Goal: Transaction & Acquisition: Book appointment/travel/reservation

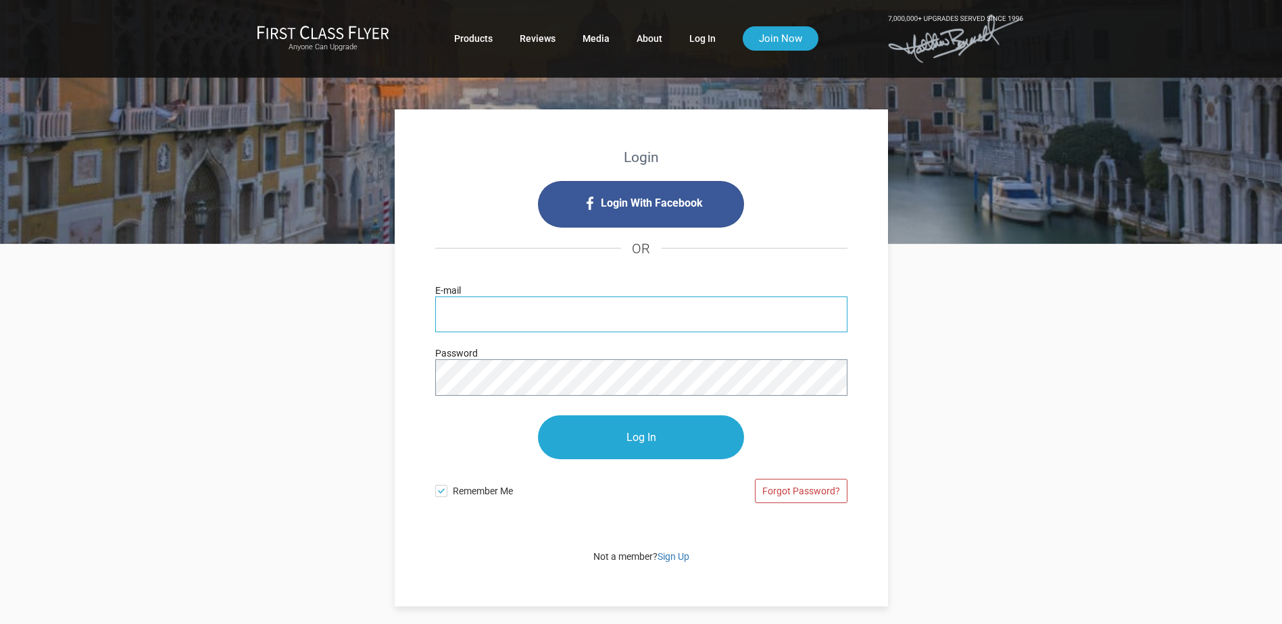
click at [512, 309] on input "E-mail" at bounding box center [641, 315] width 412 height 36
type input "[EMAIL_ADDRESS][DOMAIN_NAME]"
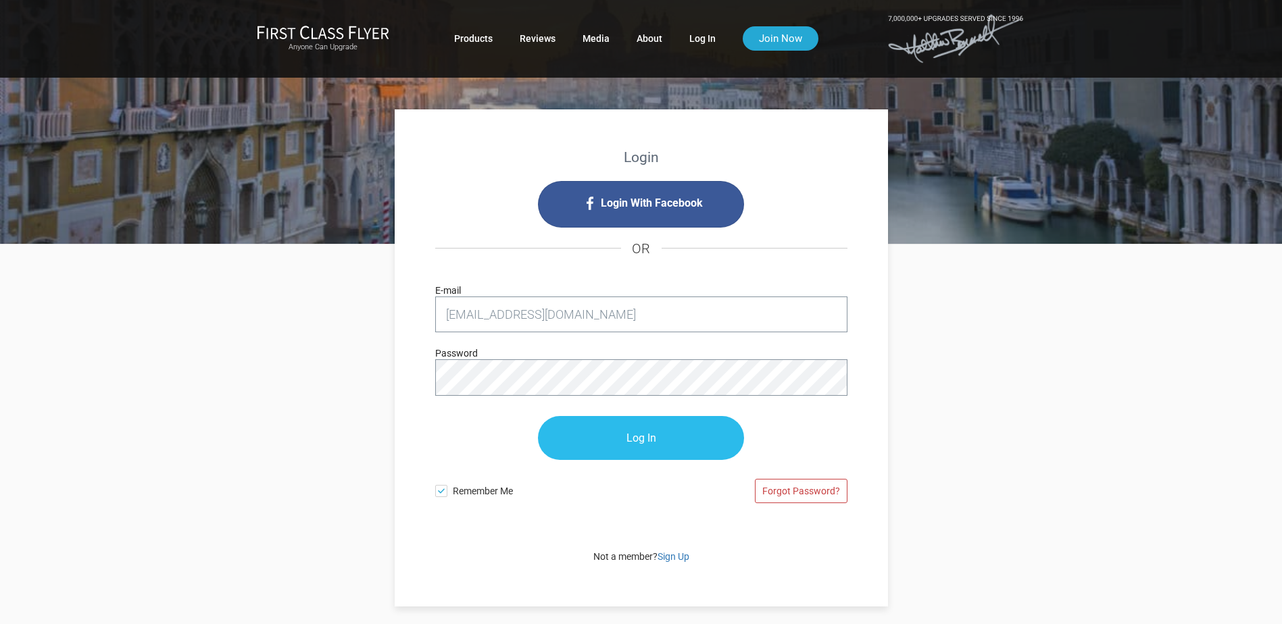
click at [640, 445] on input "Log In" at bounding box center [641, 438] width 206 height 44
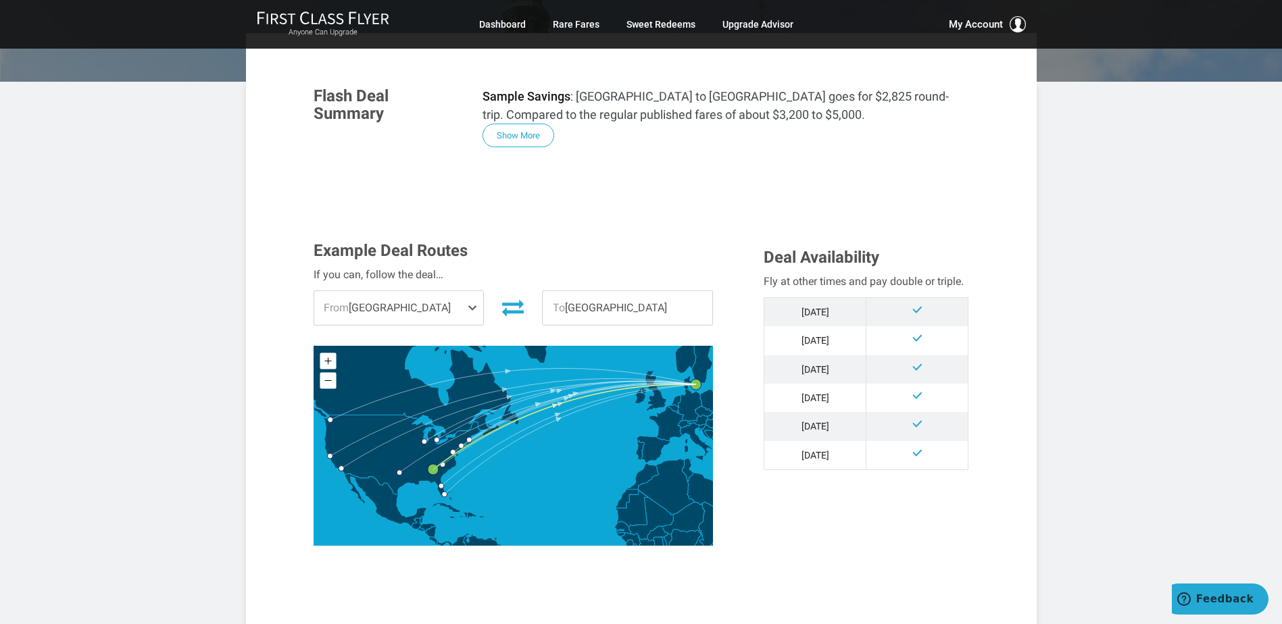
scroll to position [270, 0]
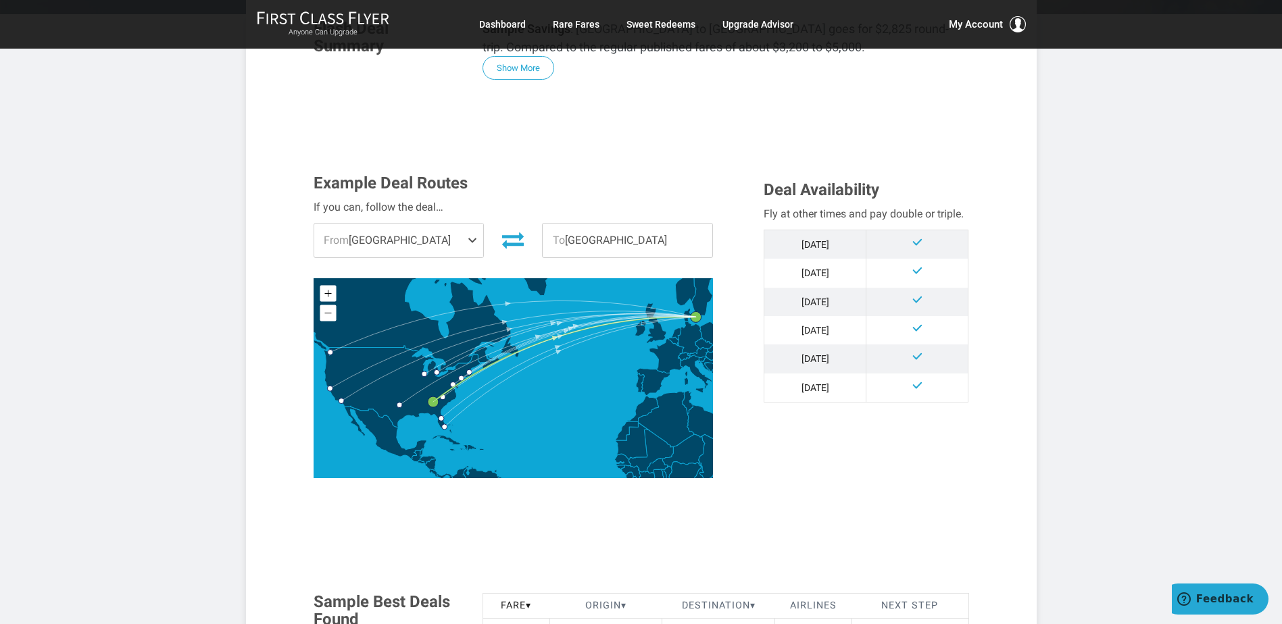
click at [474, 238] on span at bounding box center [475, 241] width 16 height 34
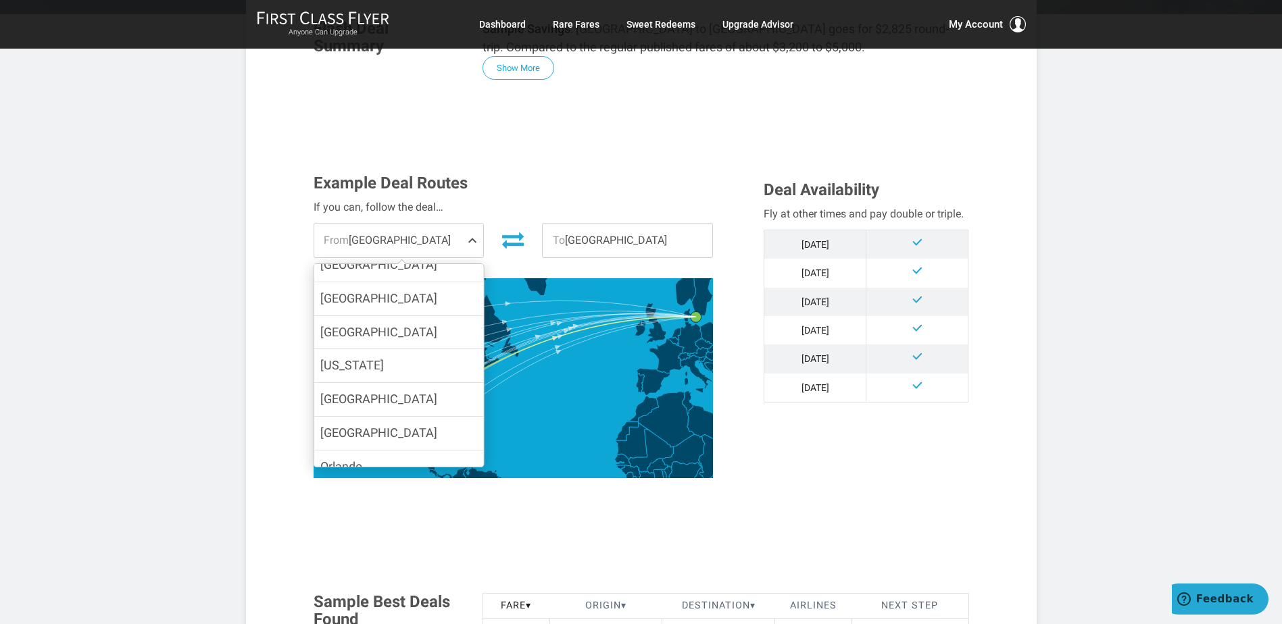
scroll to position [135, 0]
click at [430, 317] on label "[GEOGRAPHIC_DATA]" at bounding box center [398, 333] width 170 height 33
click at [0, 0] on input "[GEOGRAPHIC_DATA]" at bounding box center [0, 0] width 0 height 0
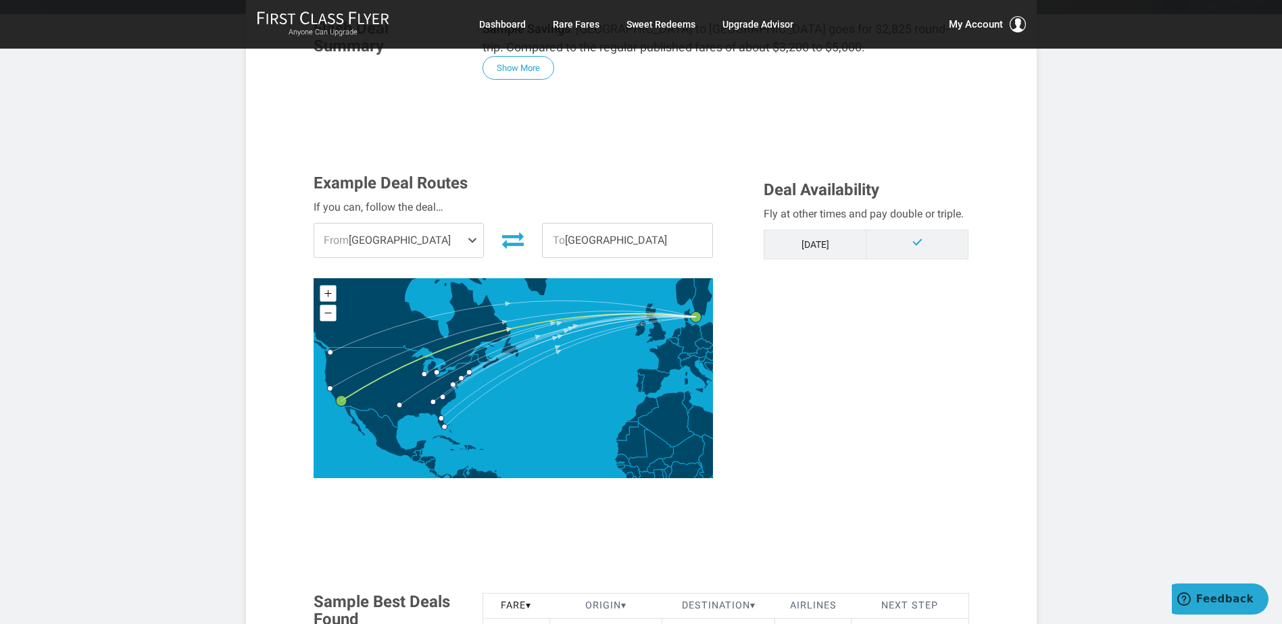
click at [473, 241] on span at bounding box center [475, 241] width 16 height 34
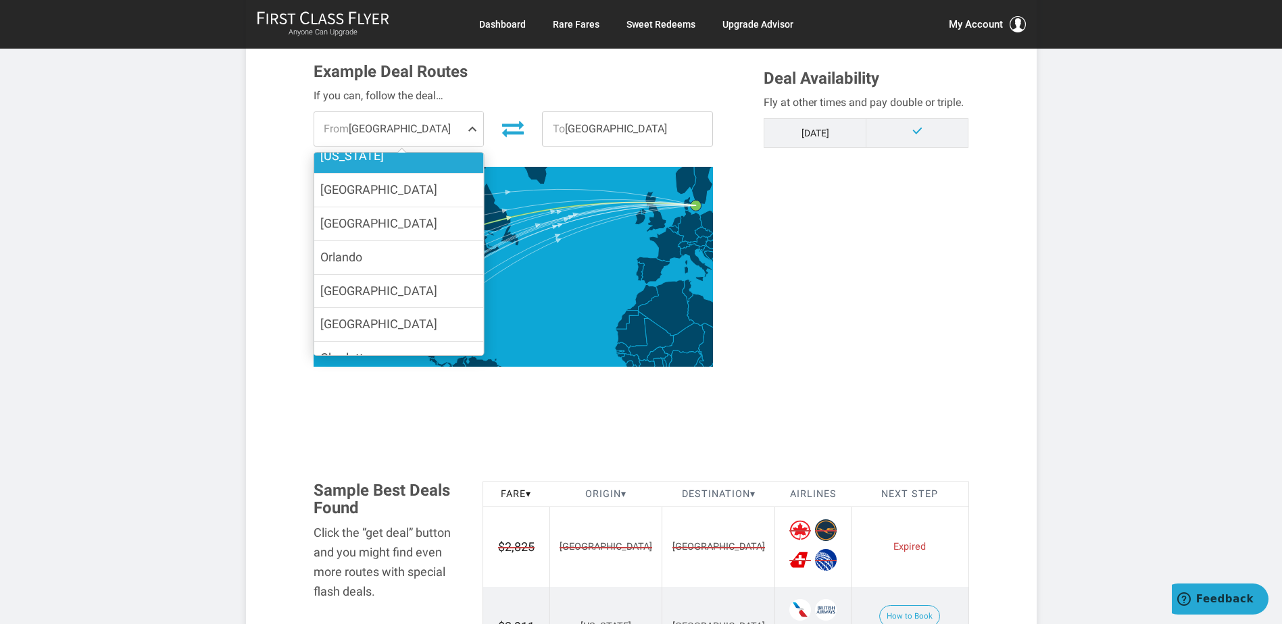
scroll to position [405, 0]
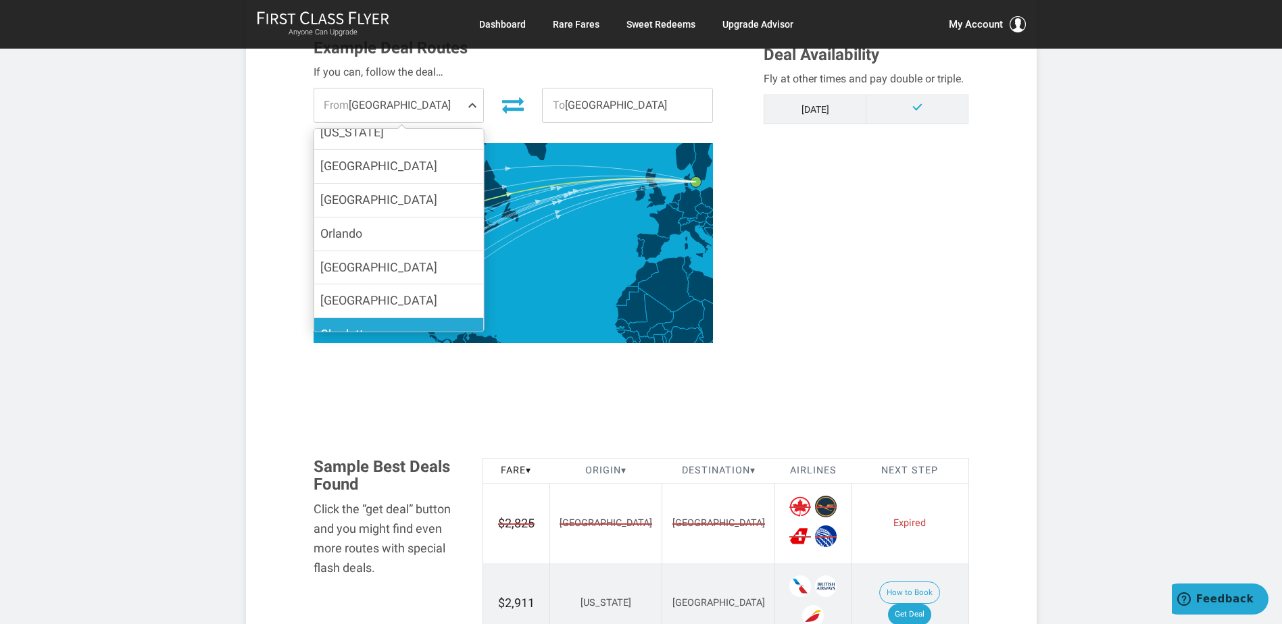
click at [386, 318] on label "Charlotte" at bounding box center [398, 334] width 170 height 33
click at [0, 0] on input "Charlotte" at bounding box center [0, 0] width 0 height 0
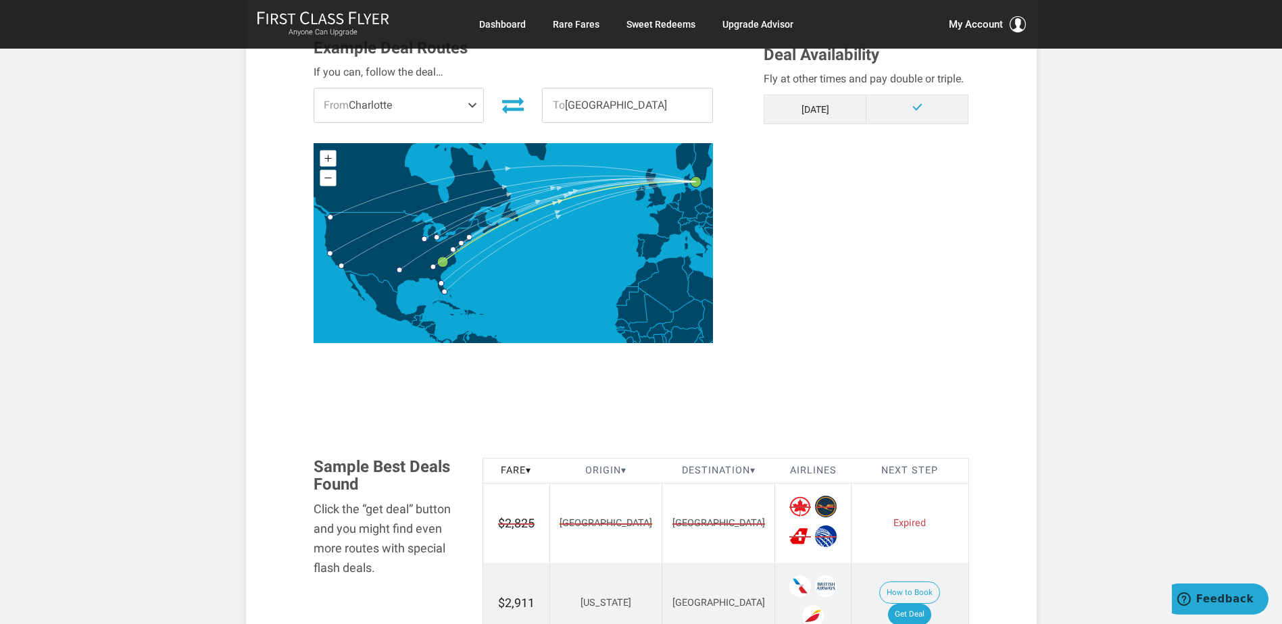
click at [472, 102] on span at bounding box center [475, 106] width 16 height 34
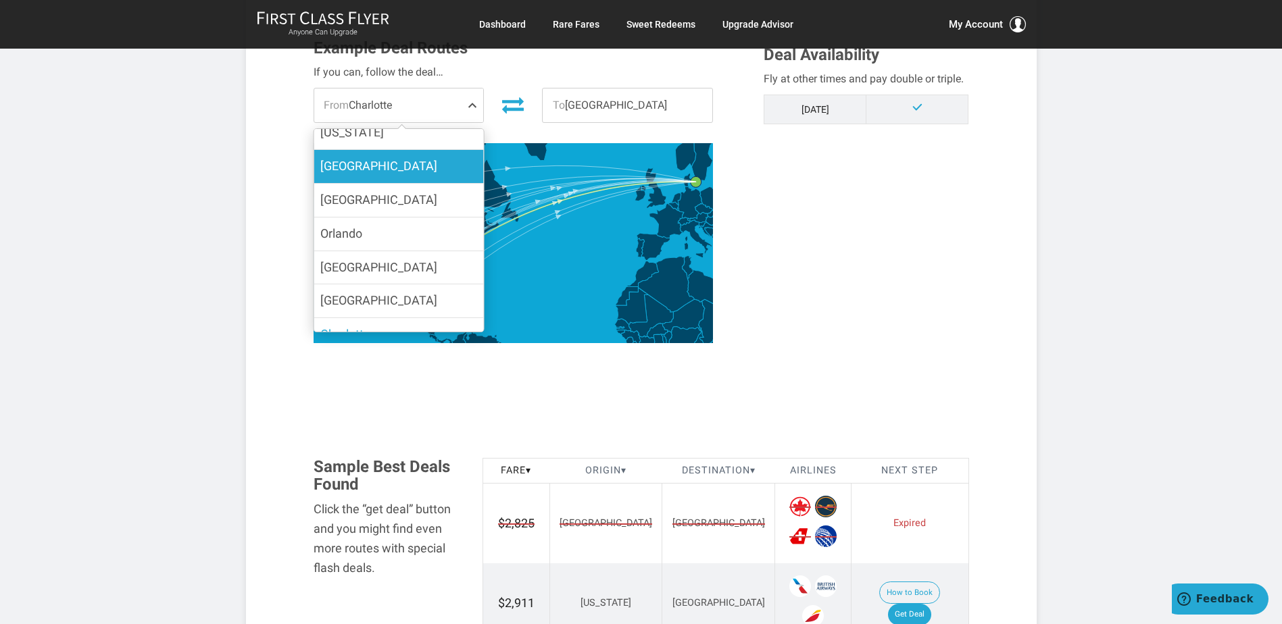
click at [410, 151] on label "[GEOGRAPHIC_DATA]" at bounding box center [398, 166] width 170 height 33
click at [0, 0] on input "[GEOGRAPHIC_DATA]" at bounding box center [0, 0] width 0 height 0
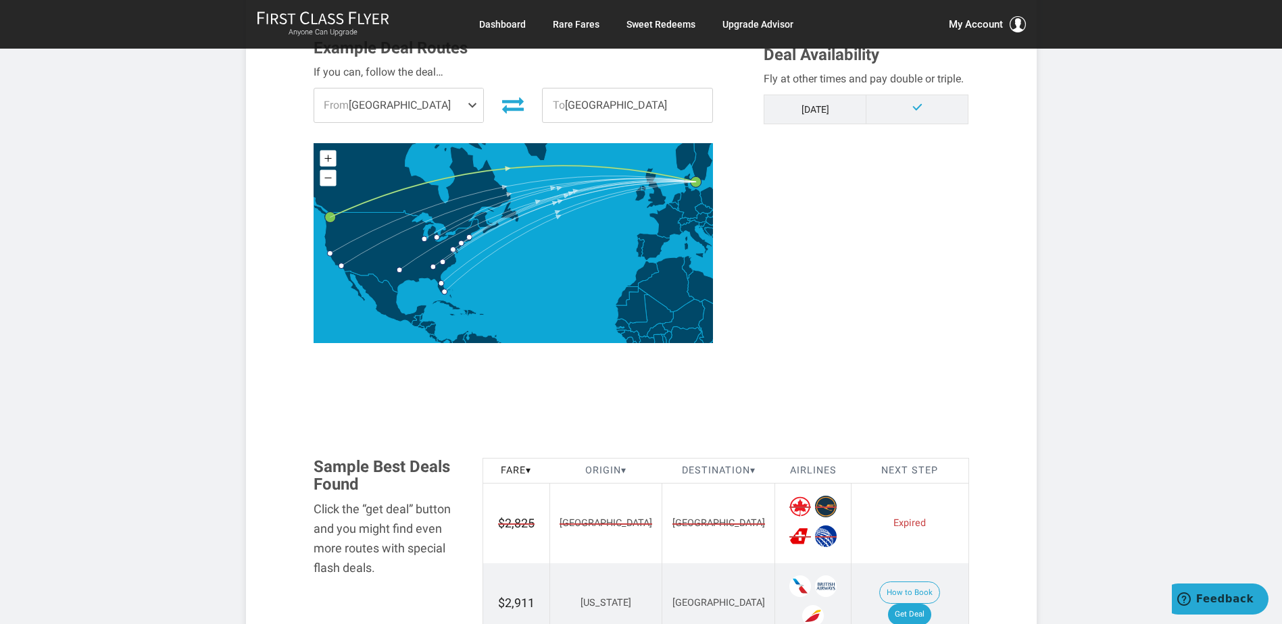
click at [474, 106] on span at bounding box center [475, 106] width 16 height 34
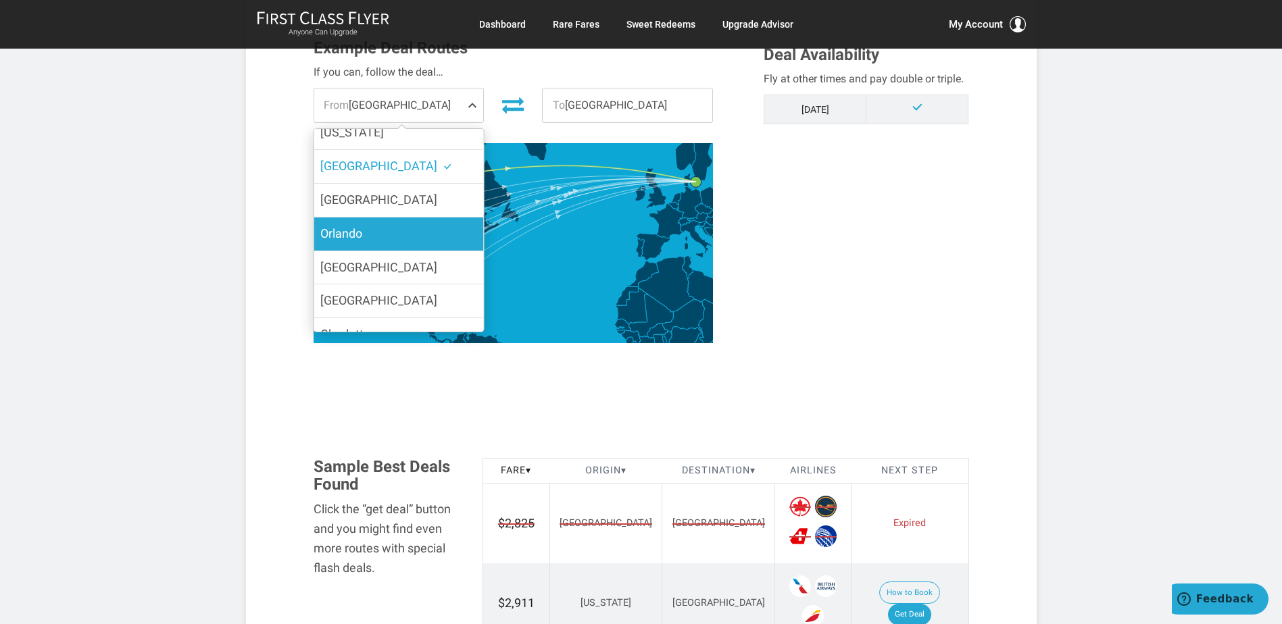
click at [383, 222] on label "Orlando" at bounding box center [398, 234] width 170 height 33
click at [0, 0] on input "Orlando" at bounding box center [0, 0] width 0 height 0
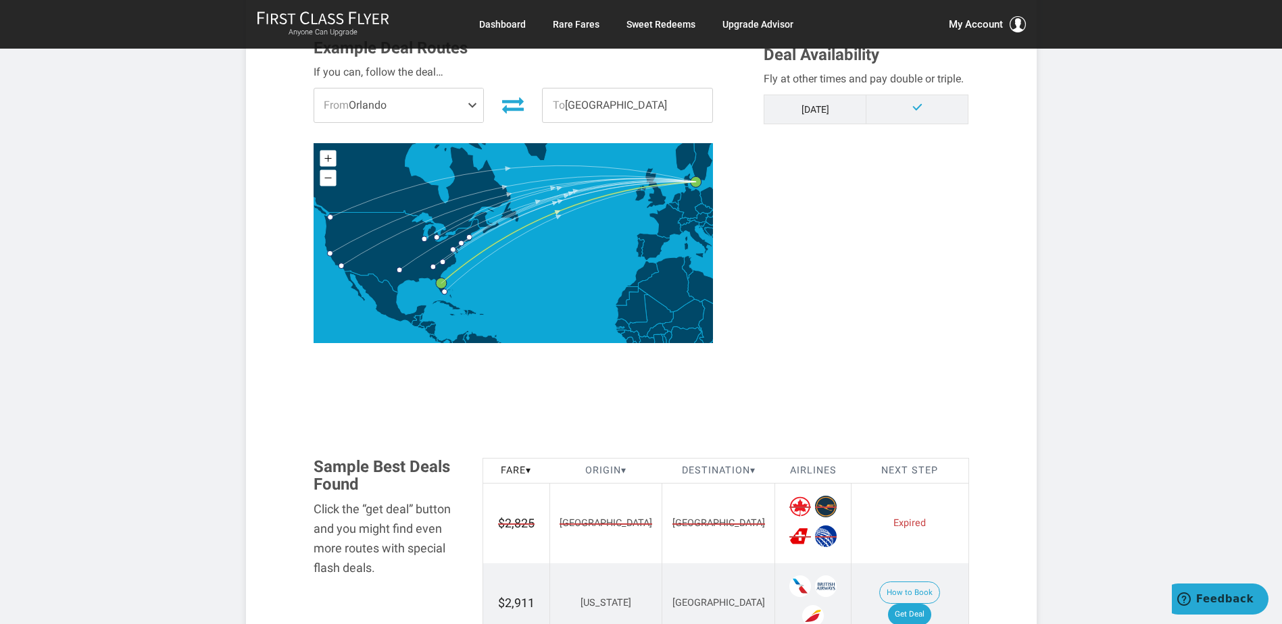
click at [472, 106] on span at bounding box center [475, 106] width 16 height 34
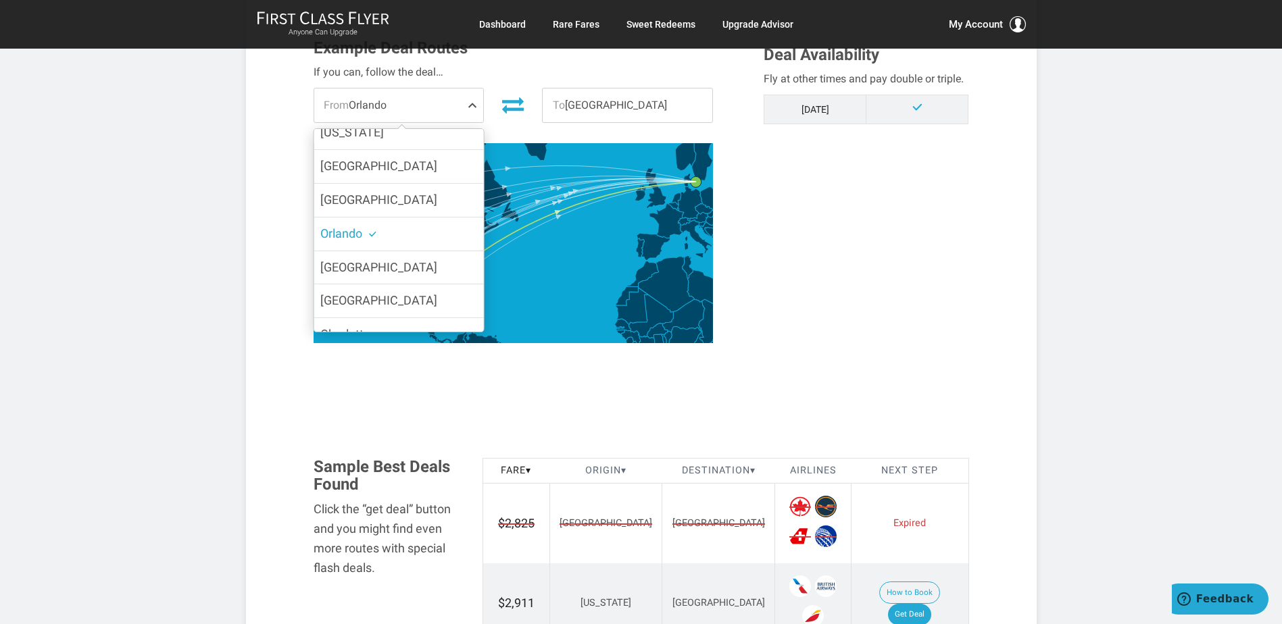
drag, startPoint x: 138, startPoint y: 188, endPoint x: 153, endPoint y: 189, distance: 14.2
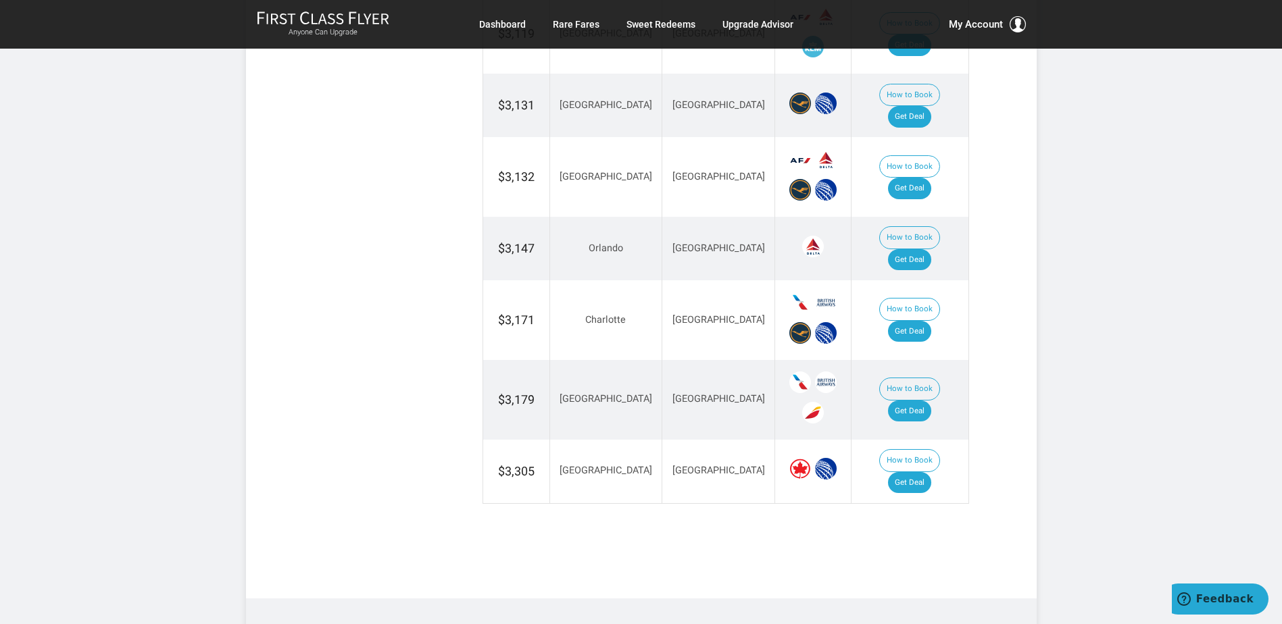
scroll to position [1419, 0]
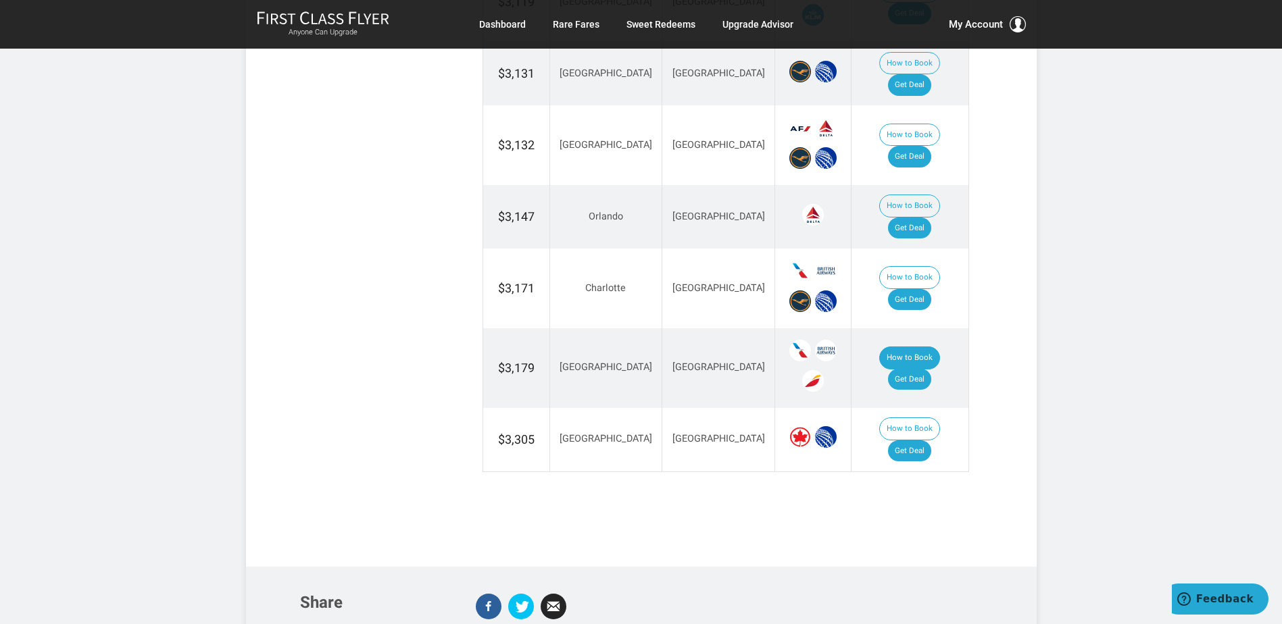
click at [879, 347] on button "How to Book" at bounding box center [909, 358] width 61 height 23
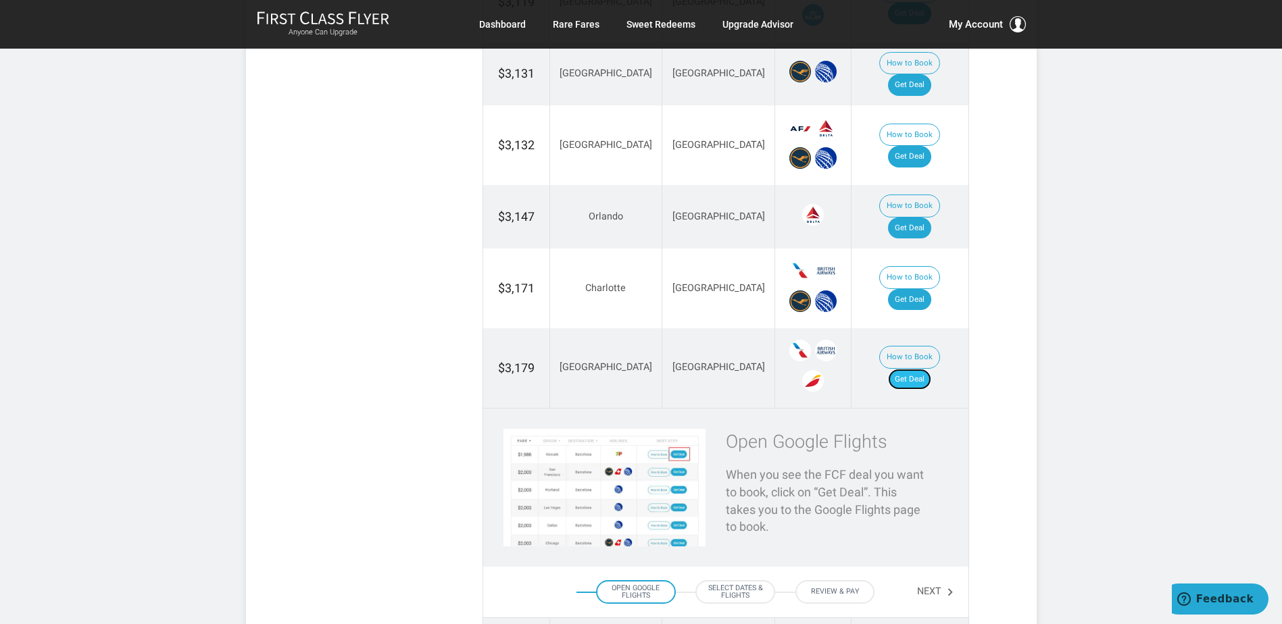
click at [923, 369] on link "Get Deal" at bounding box center [909, 380] width 43 height 22
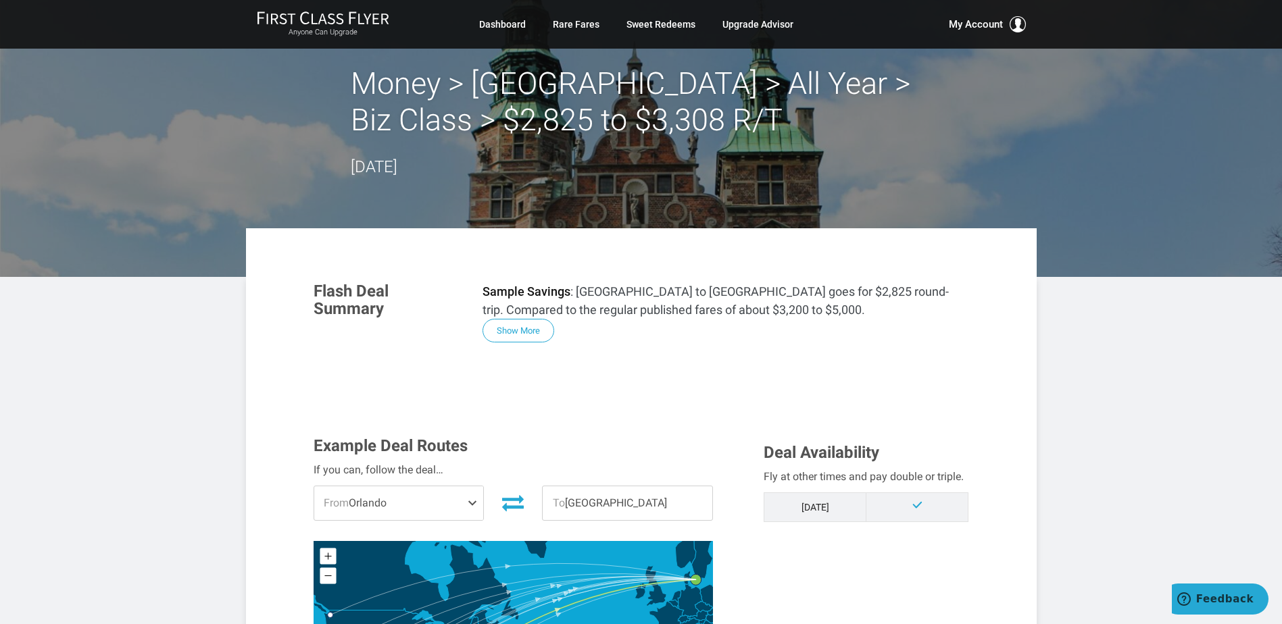
scroll to position [0, 0]
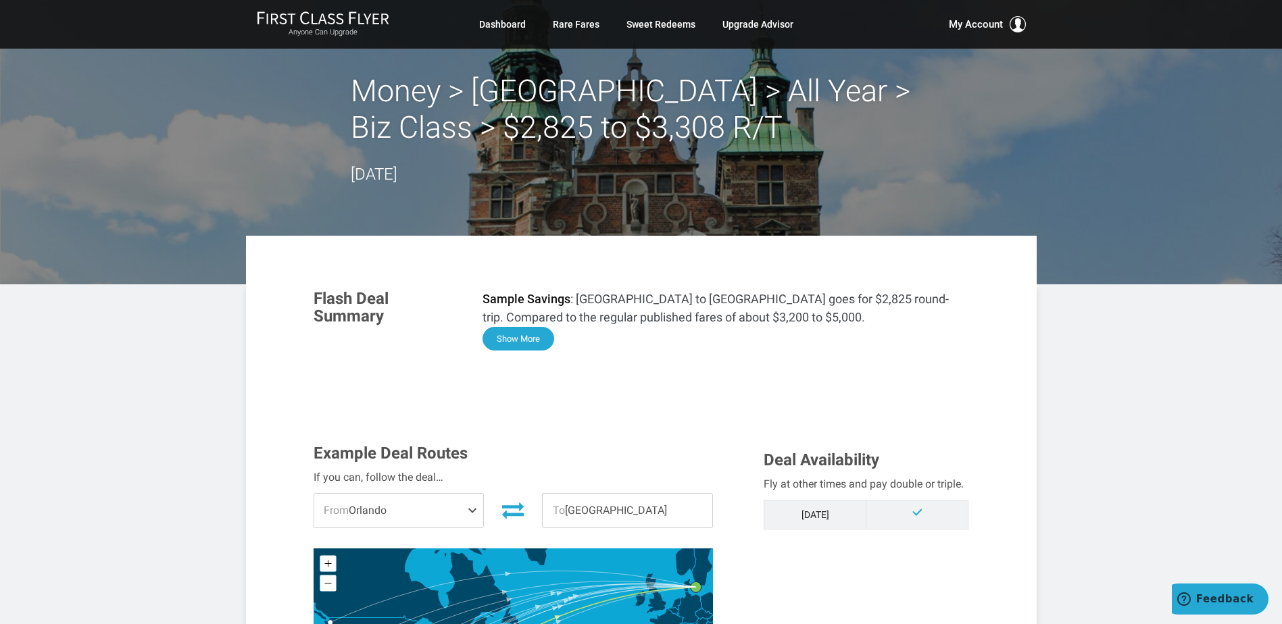
click at [540, 337] on button "Show More" at bounding box center [518, 339] width 72 height 24
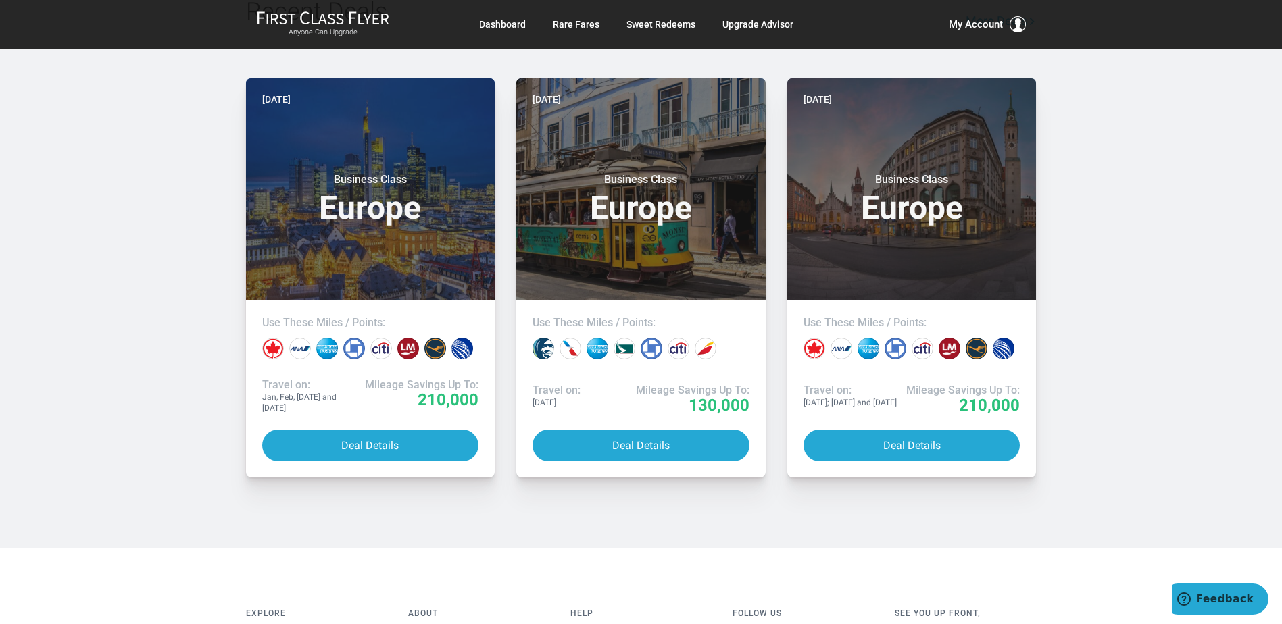
scroll to position [3851, 0]
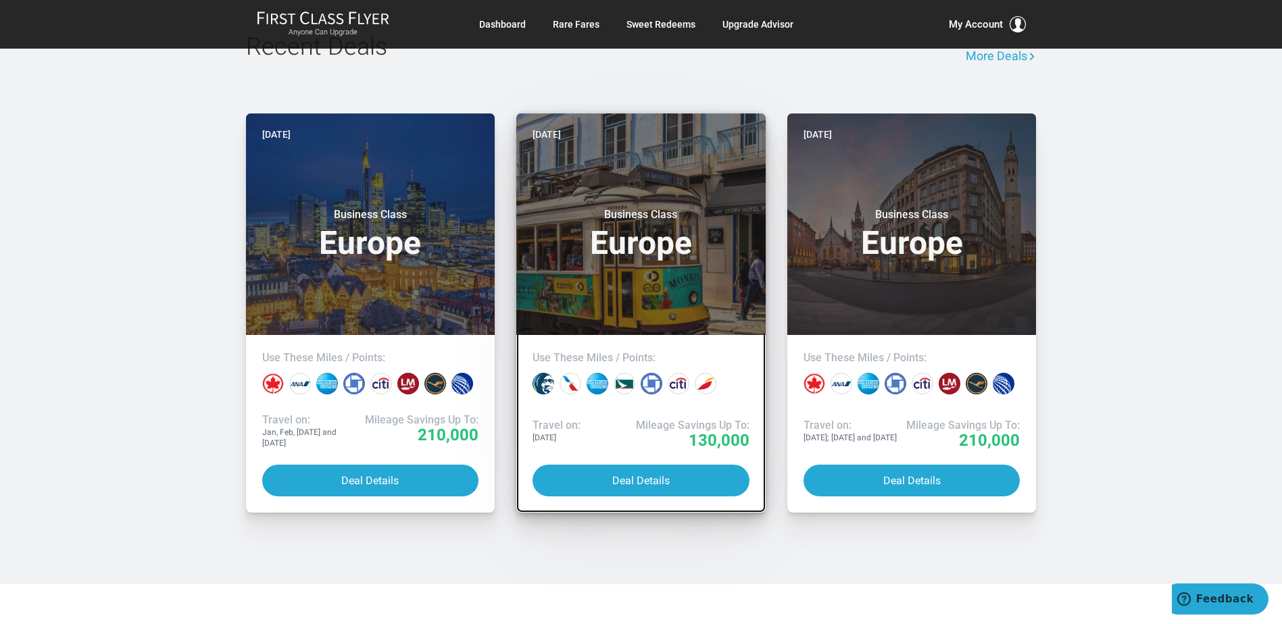
click at [679, 219] on header "Two days ago Business Class Europe" at bounding box center [640, 225] width 249 height 222
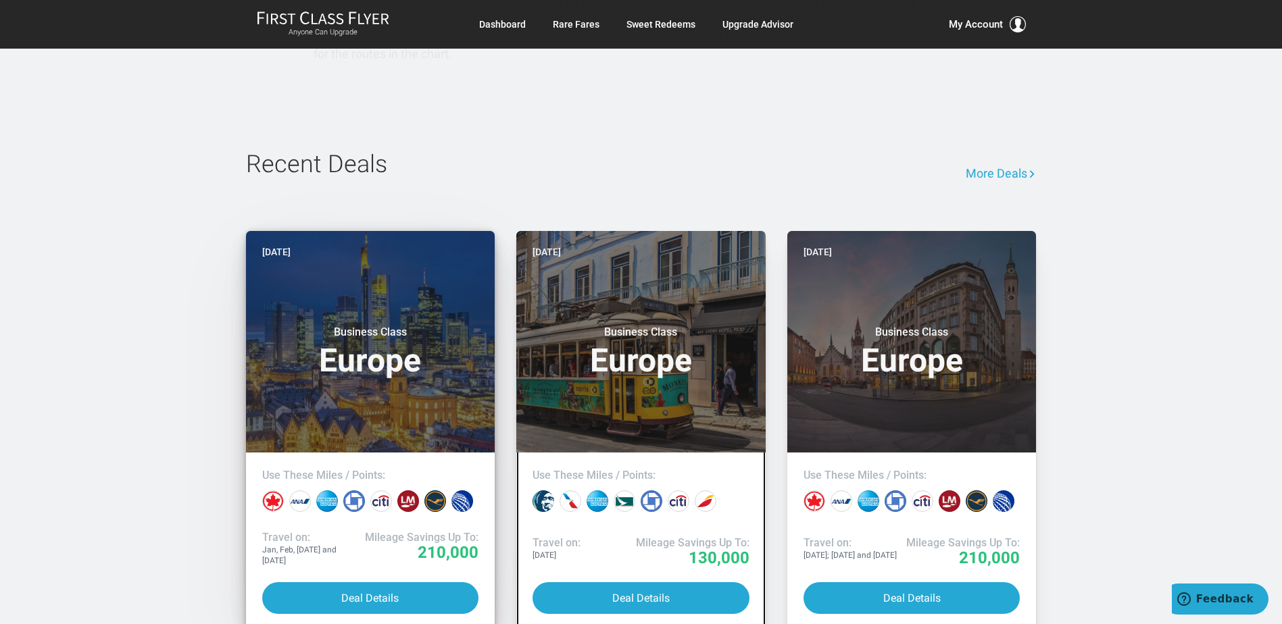
scroll to position [3648, 0]
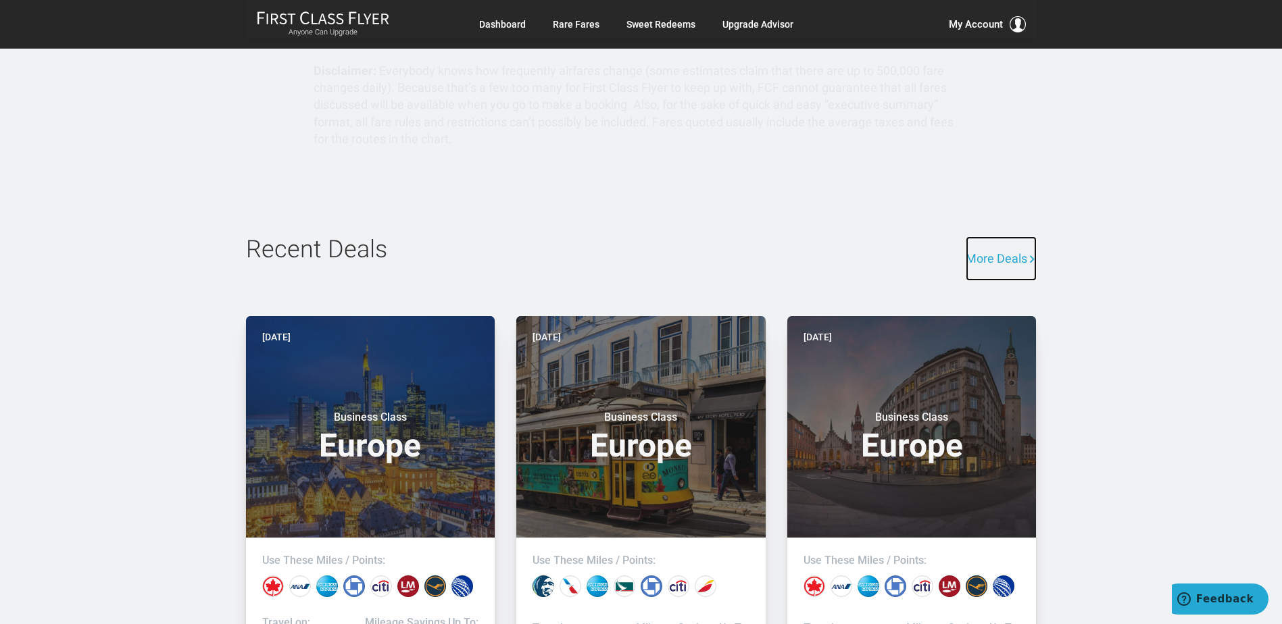
click at [1003, 236] on link "More Deals" at bounding box center [1000, 258] width 71 height 45
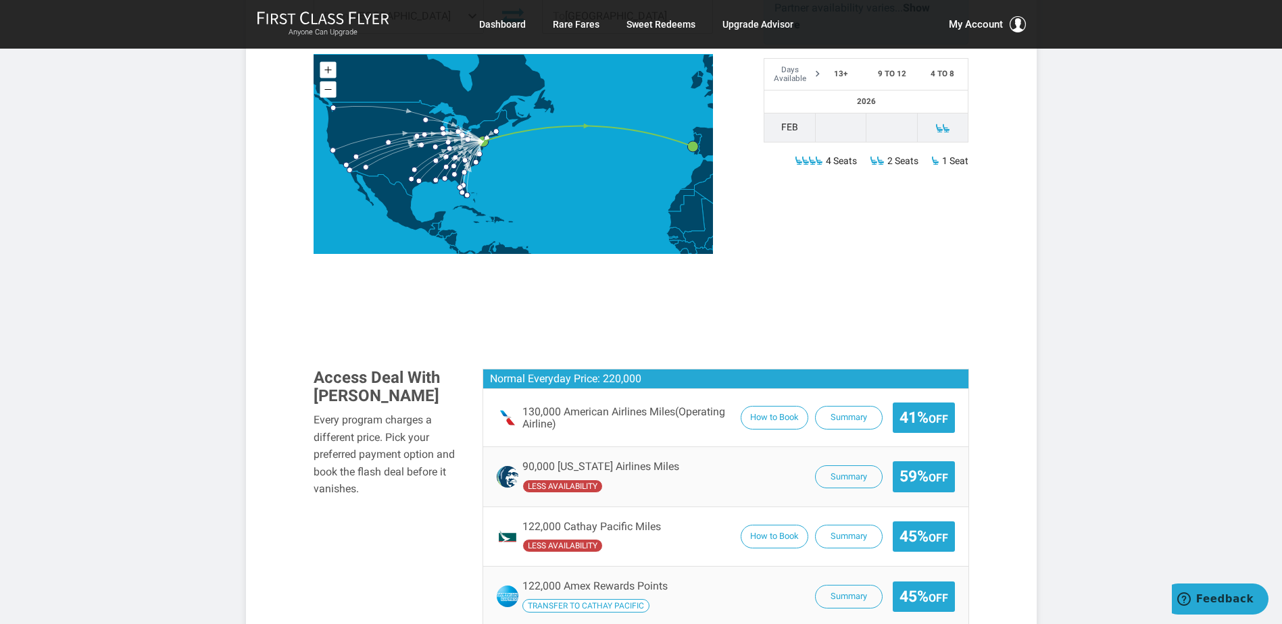
scroll to position [540, 0]
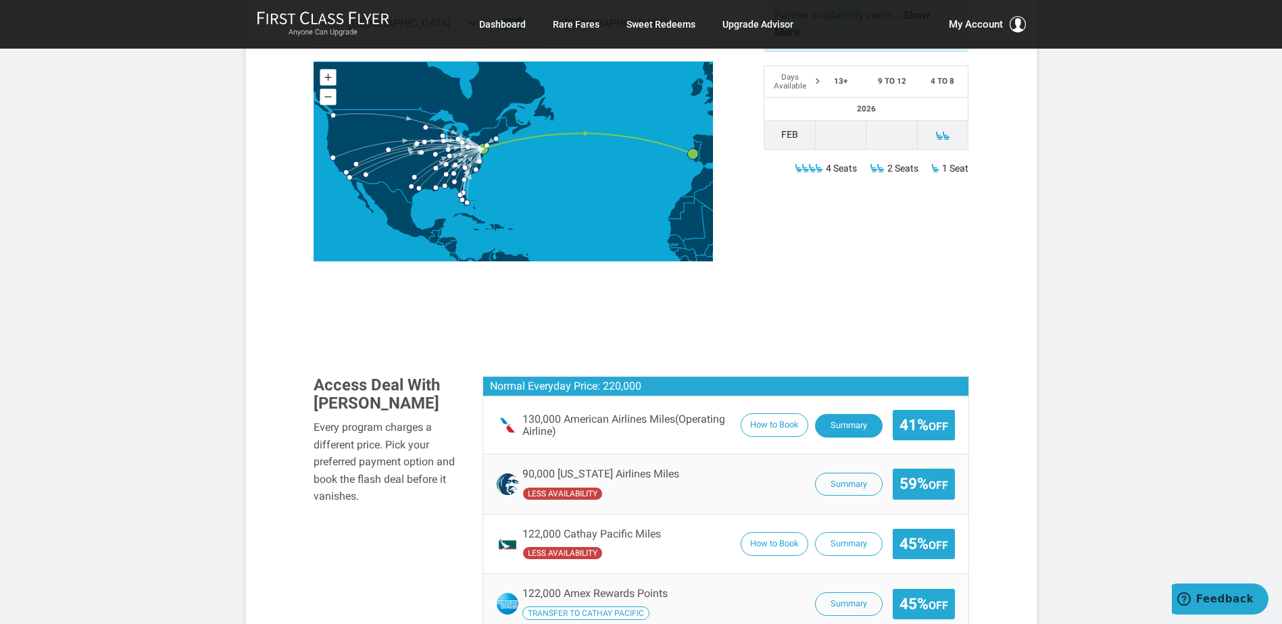
click at [863, 425] on button "Summary" at bounding box center [849, 426] width 68 height 24
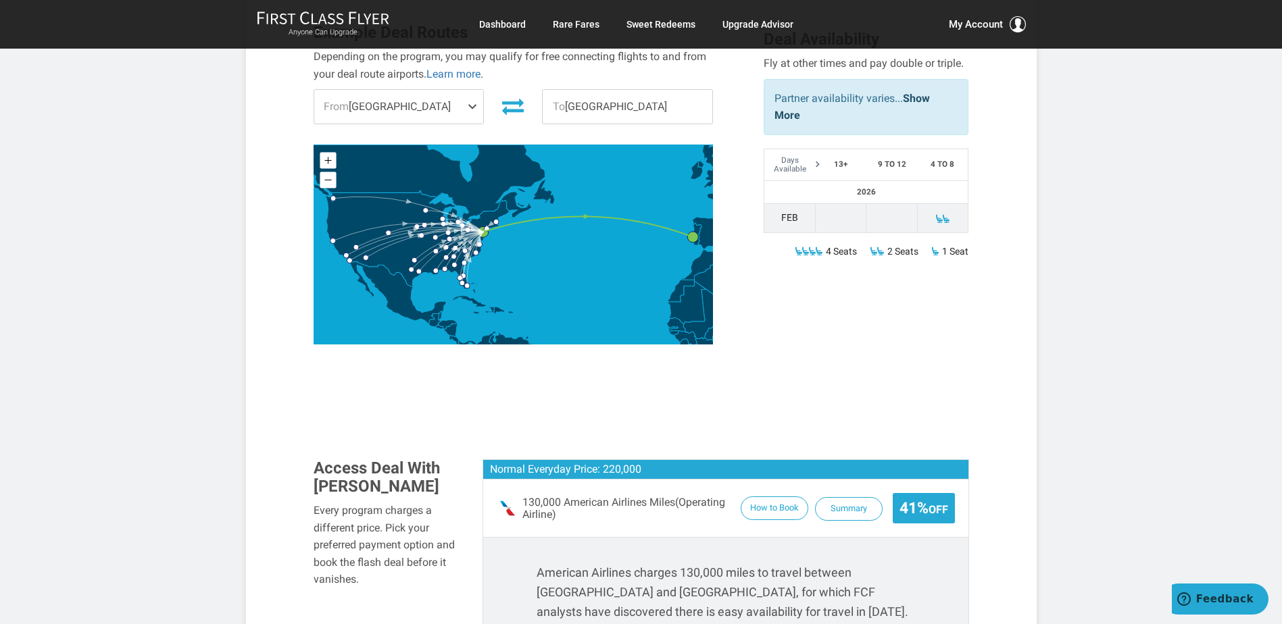
scroll to position [405, 0]
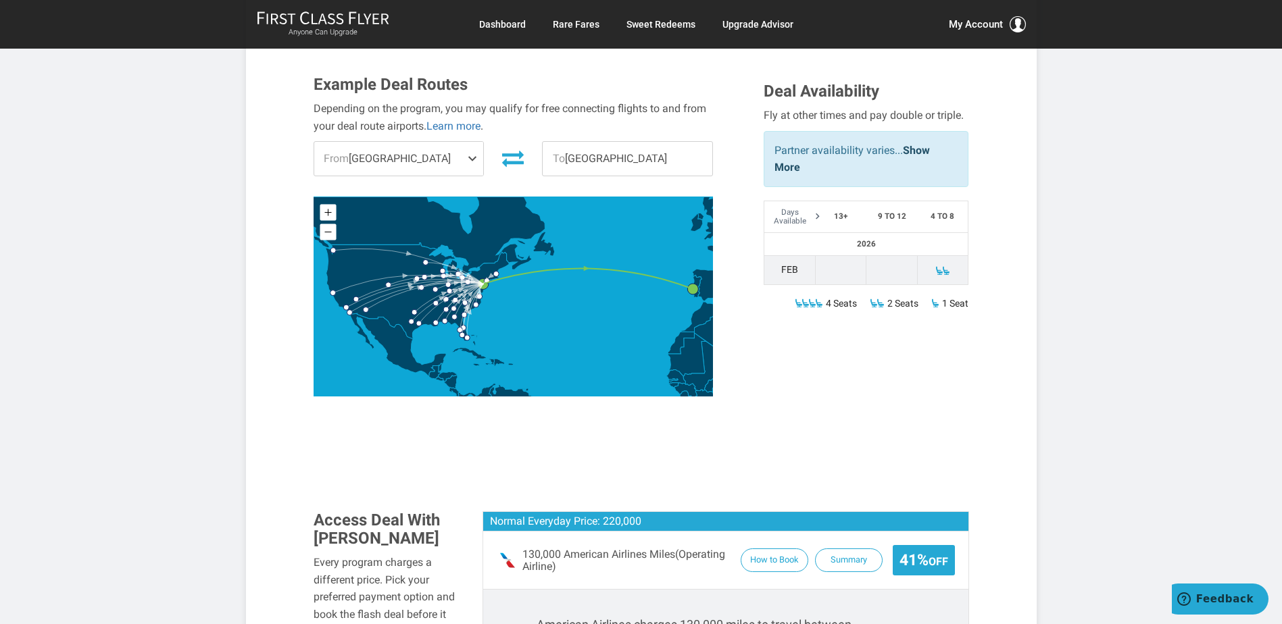
click at [474, 160] on span at bounding box center [475, 159] width 16 height 34
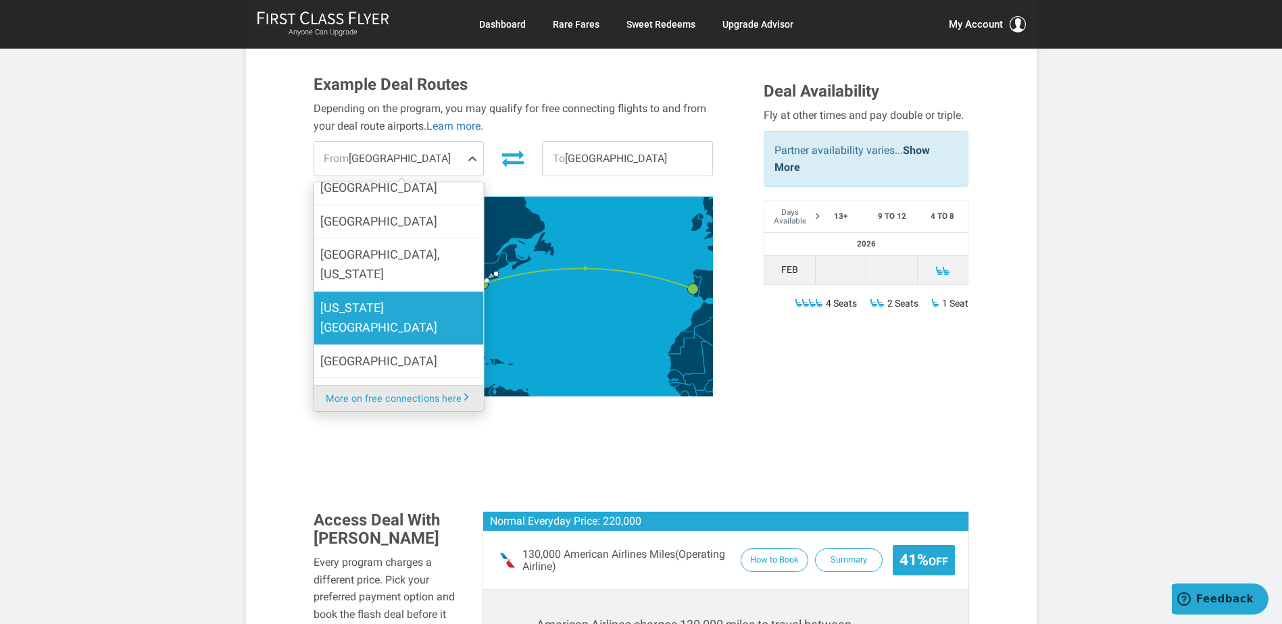
scroll to position [608, 0]
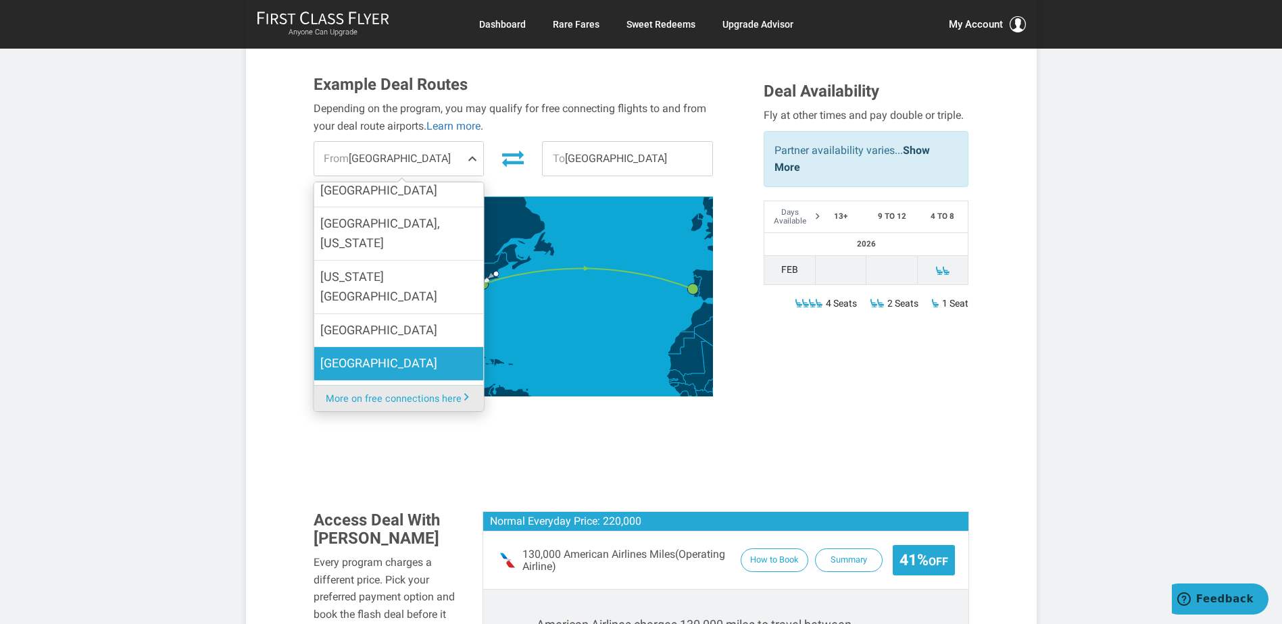
click at [399, 347] on label "[GEOGRAPHIC_DATA]" at bounding box center [398, 363] width 170 height 33
click at [0, 0] on input "[GEOGRAPHIC_DATA]" at bounding box center [0, 0] width 0 height 0
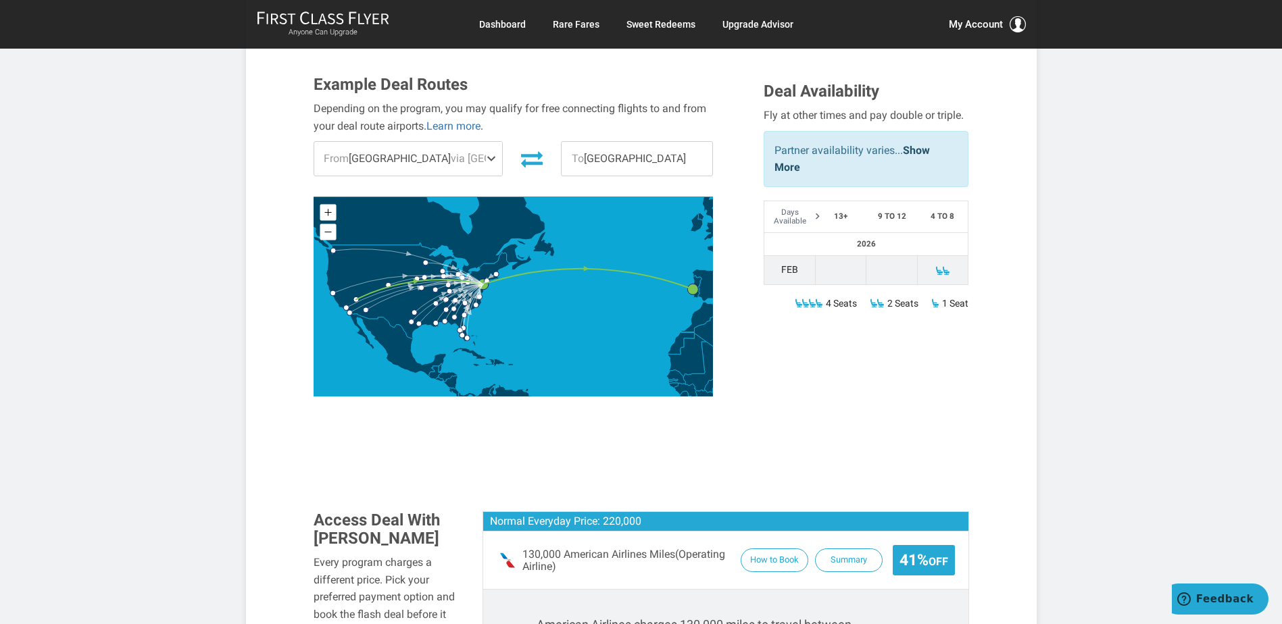
click at [533, 157] on icon at bounding box center [532, 160] width 22 height 16
click at [921, 153] on link "Show More" at bounding box center [851, 159] width 155 height 30
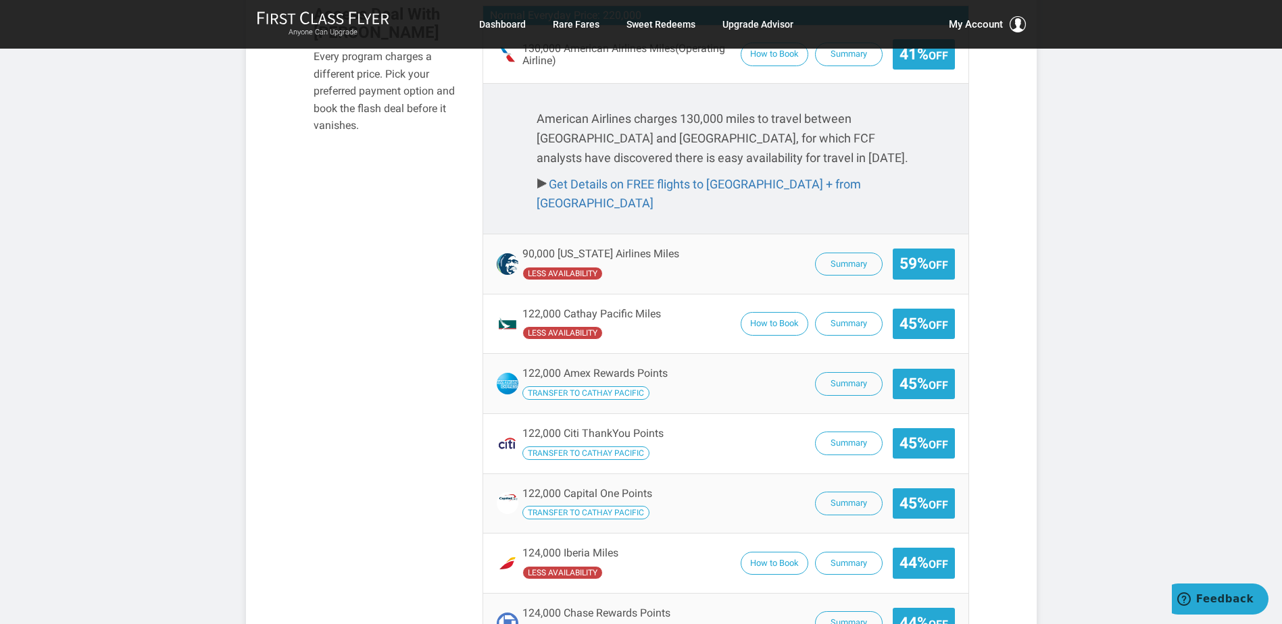
scroll to position [878, 0]
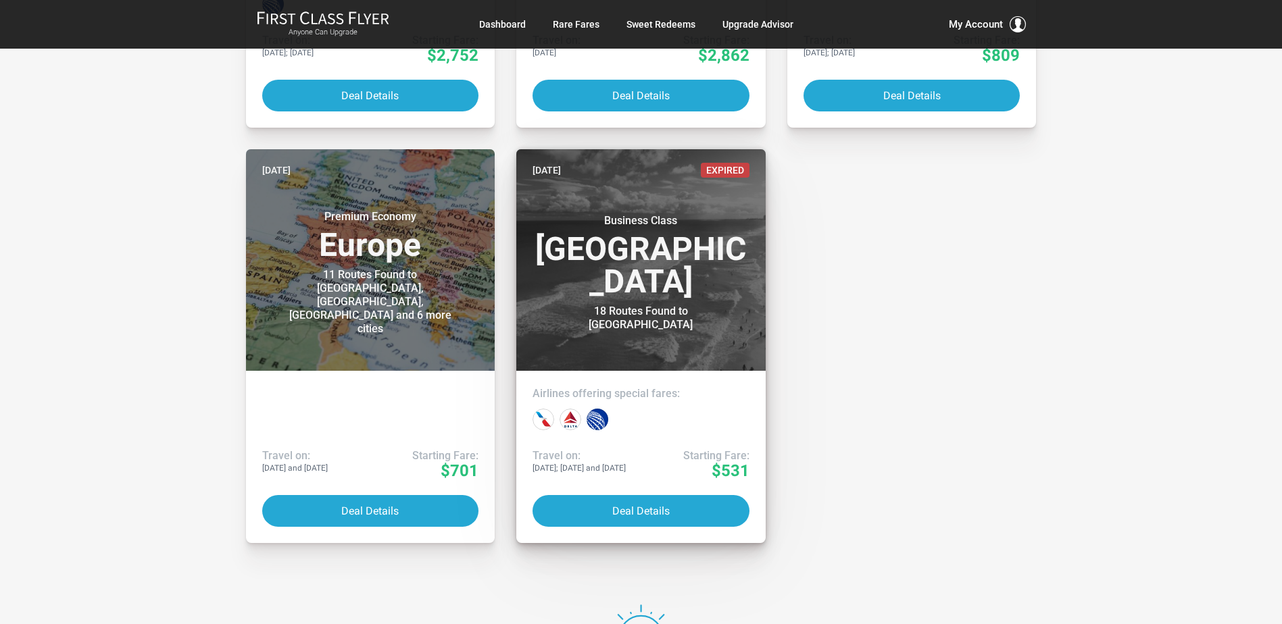
scroll to position [6351, 0]
